Goal: Task Accomplishment & Management: Manage account settings

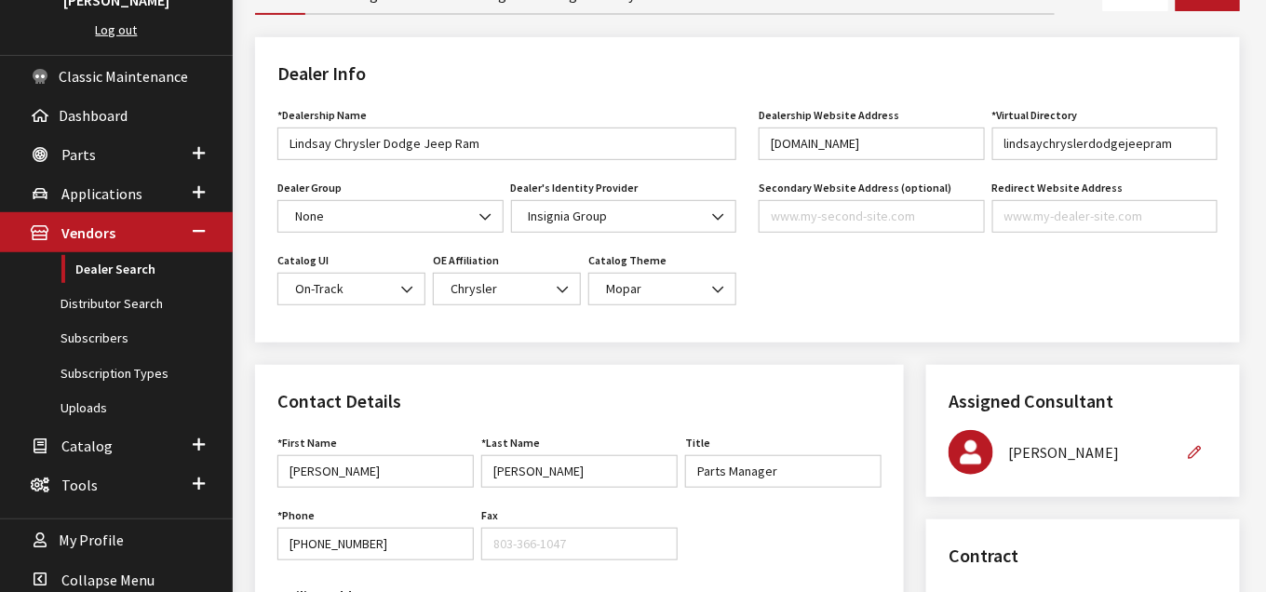
scroll to position [310, 0]
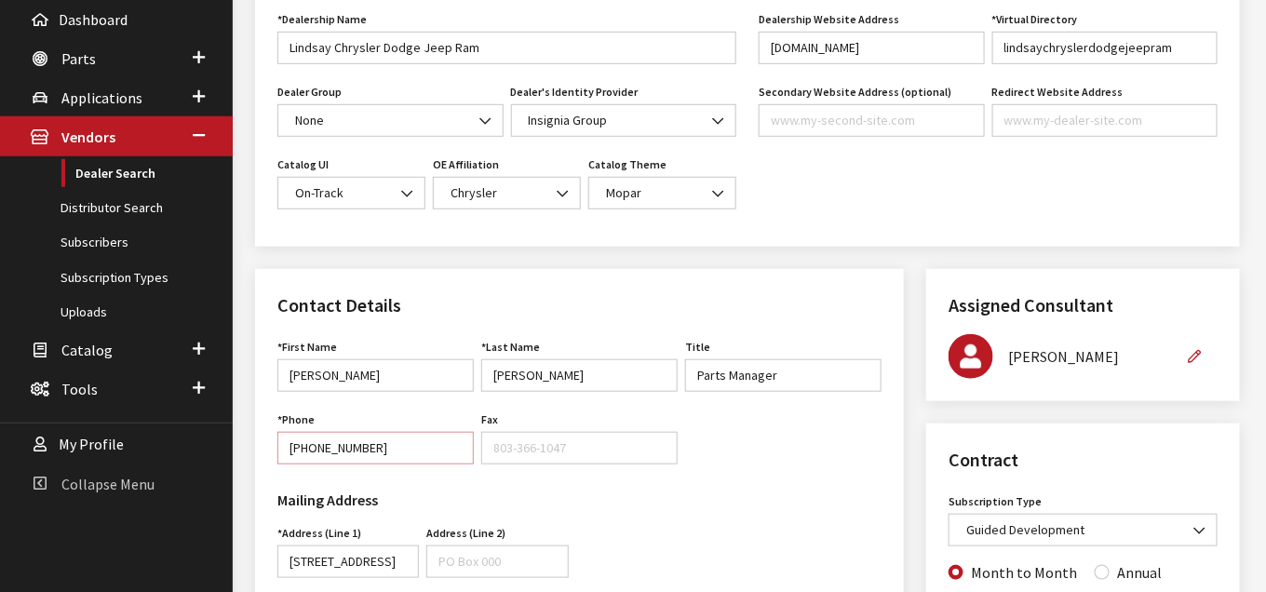
drag, startPoint x: 386, startPoint y: 440, endPoint x: 226, endPoint y: 465, distance: 161.9
type input "[PHONE_NUMBER]"
click at [780, 491] on div "Mailing Address Address (Line 1) [STREET_ADDRESS] Address is required. Address …" at bounding box center [579, 601] width 626 height 244
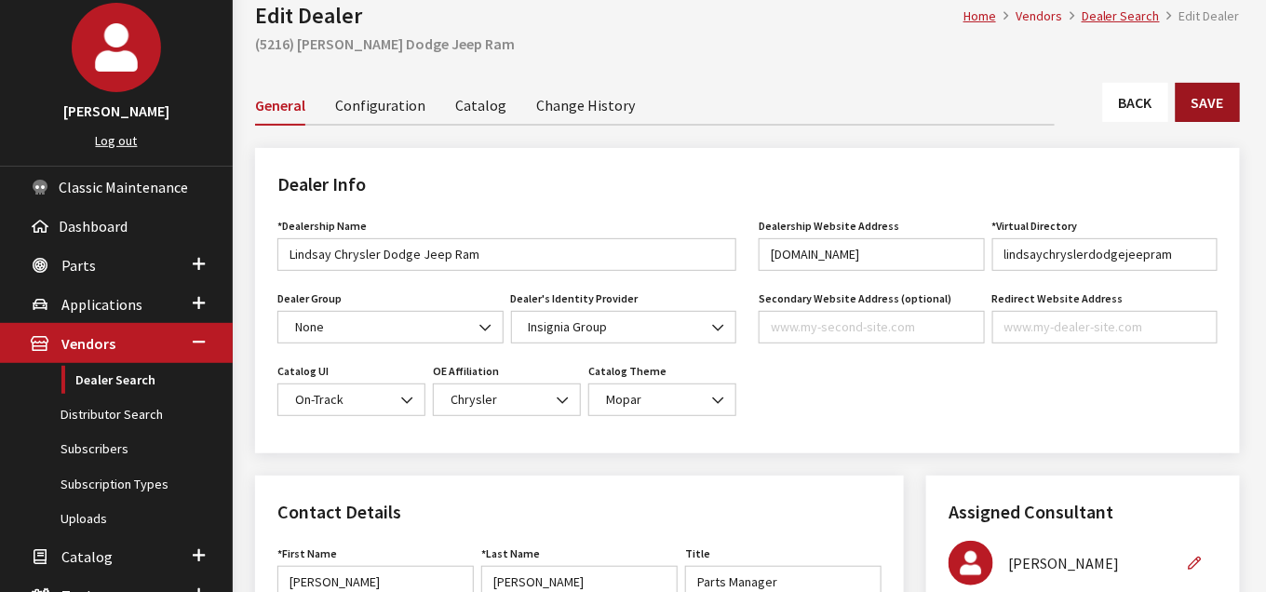
click at [1209, 97] on button "Save" at bounding box center [1208, 102] width 64 height 39
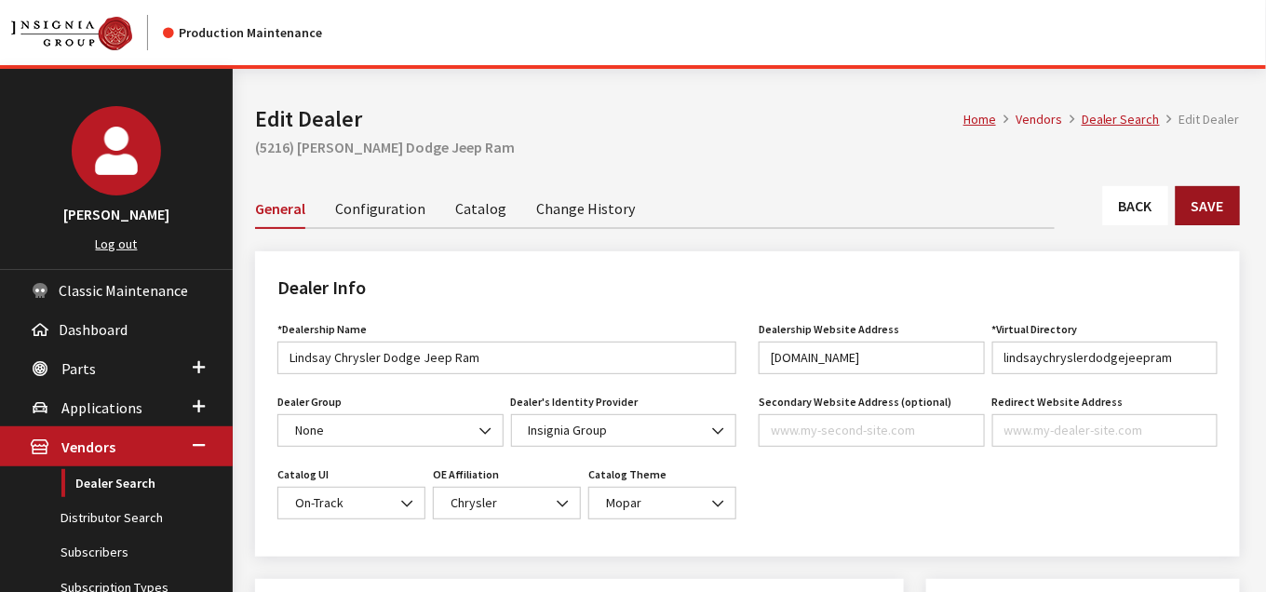
click at [1203, 200] on button "Save" at bounding box center [1208, 205] width 64 height 39
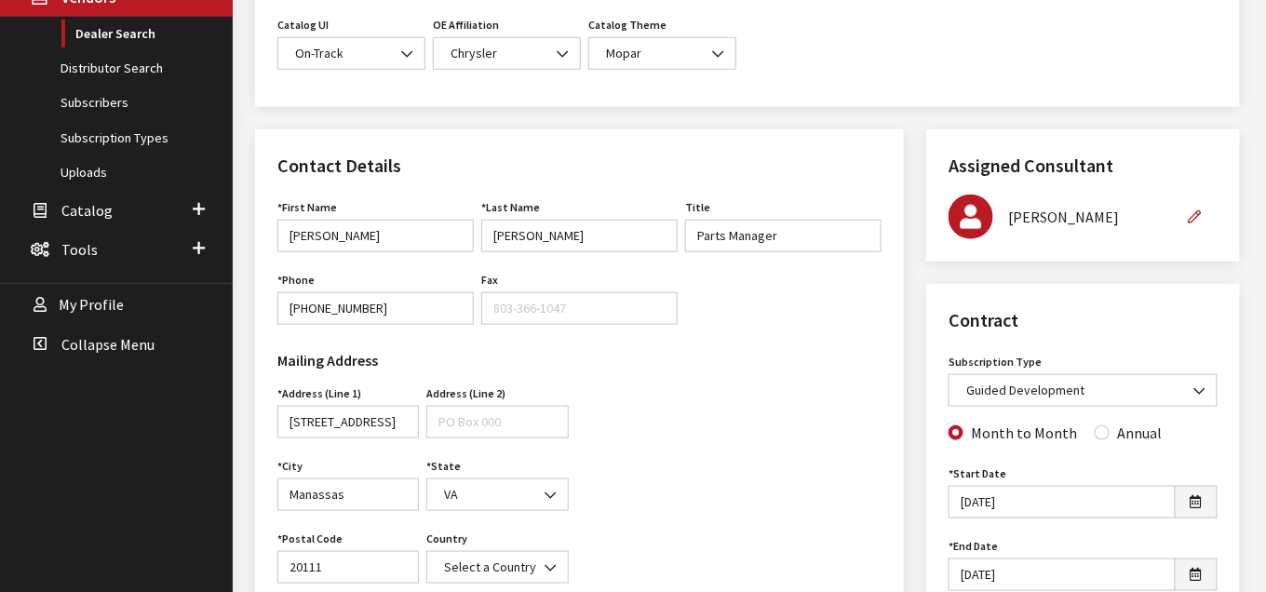
scroll to position [517, 0]
